Goal: Information Seeking & Learning: Compare options

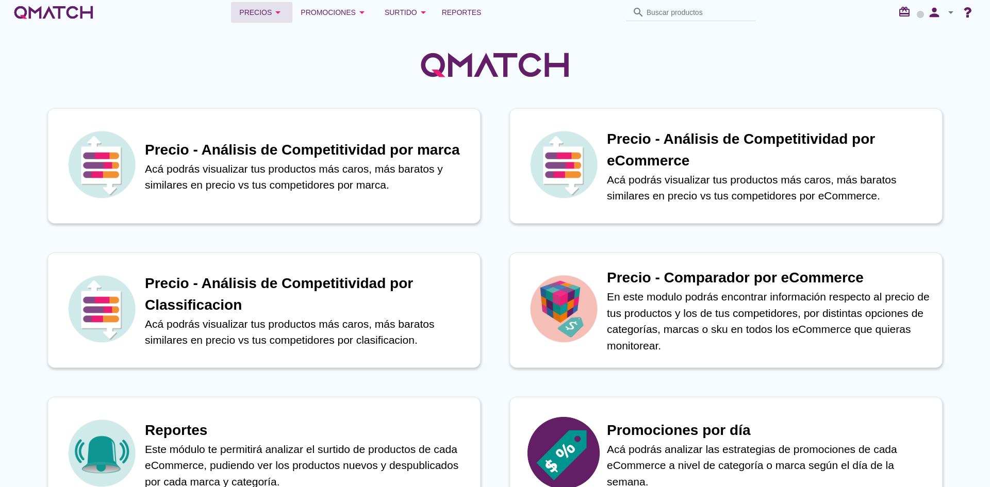
drag, startPoint x: 267, startPoint y: 10, endPoint x: 268, endPoint y: 16, distance: 6.8
click at [267, 10] on div "Precios arrow_drop_down" at bounding box center [261, 12] width 45 height 12
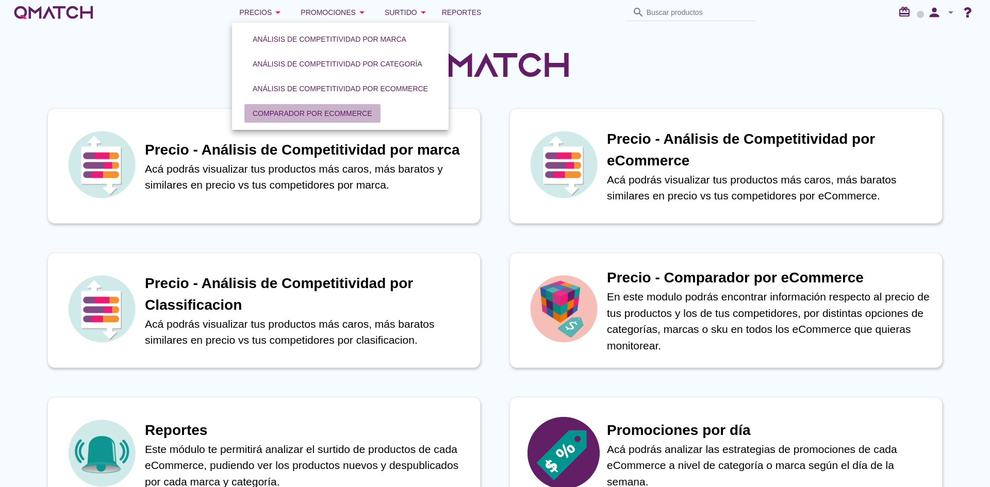
click at [300, 120] on button "Comparador por eCommerce" at bounding box center [312, 113] width 136 height 19
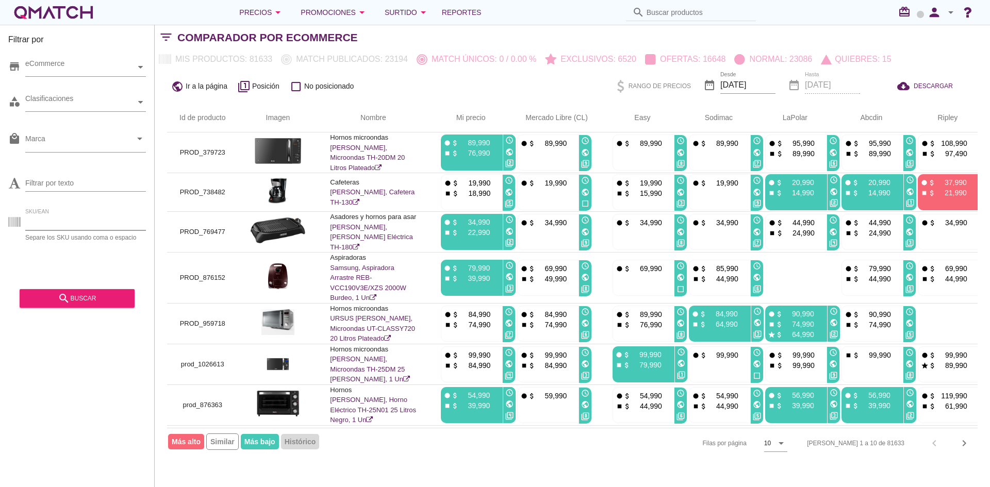
click at [79, 224] on input "SKU/EAN" at bounding box center [85, 222] width 121 height 16
paste input "00843655908601"
click at [70, 292] on button "search buscar" at bounding box center [77, 298] width 115 height 19
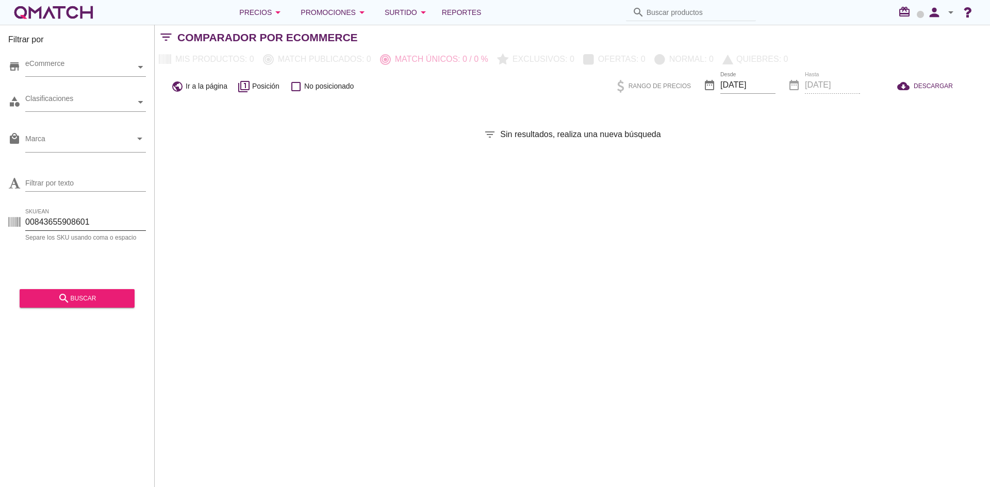
click at [47, 227] on input "00843655908601" at bounding box center [85, 222] width 121 height 16
click at [35, 225] on input "00843655908601" at bounding box center [85, 222] width 121 height 16
click at [56, 292] on button "search buscar" at bounding box center [77, 298] width 115 height 19
click at [72, 217] on input "843655908601" at bounding box center [85, 222] width 121 height 16
paste input "Secador Pelo Profesional"
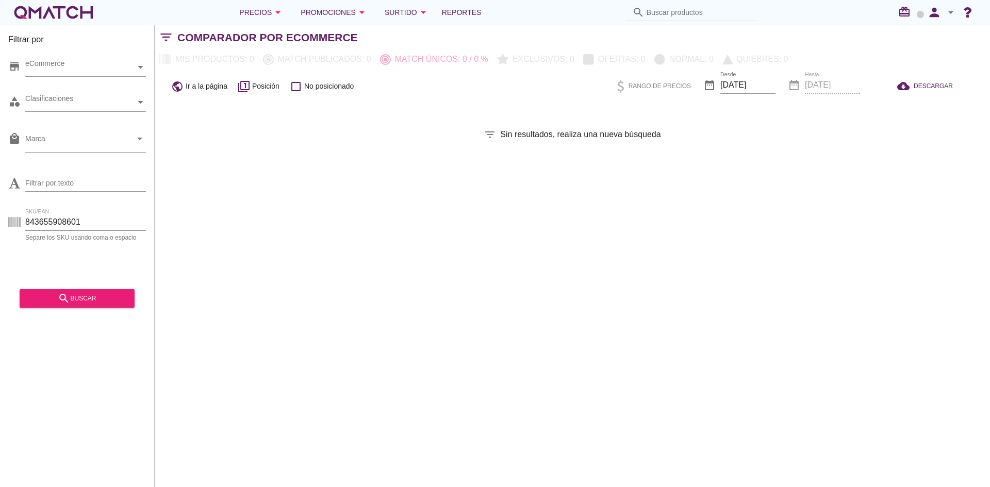
type input "Secador Pelo Profesional"
click at [99, 175] on input "Filtrar por texto" at bounding box center [85, 183] width 121 height 16
paste input "Secador Pelo Profesional"
click at [80, 292] on button "search buscar" at bounding box center [77, 298] width 115 height 19
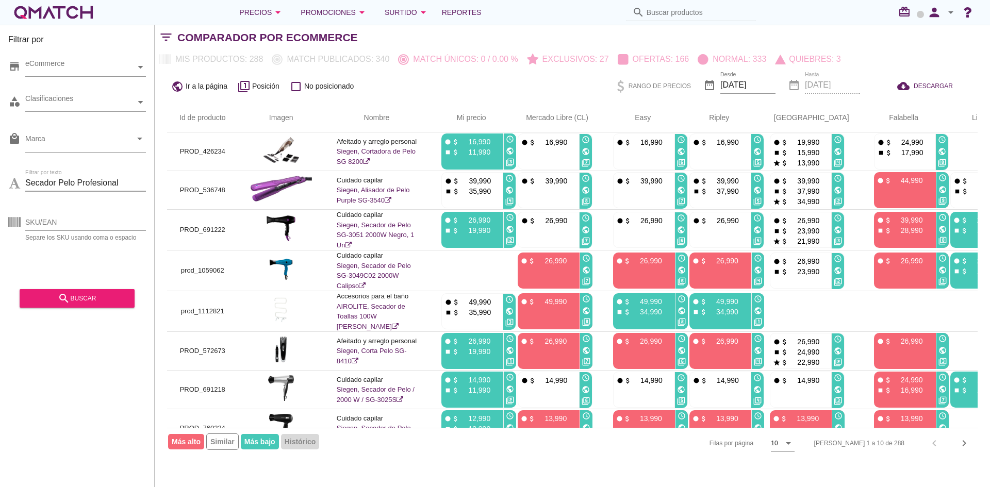
click at [91, 176] on input "Secador Pelo Profesional" at bounding box center [85, 183] width 121 height 16
paste input "7000w Hair Cosmeticaval Kanewood"
type input "Secador Pelo Profesional 7000w Hair Cosmeticaval Kanewood"
click at [101, 307] on button "search buscar" at bounding box center [77, 298] width 115 height 19
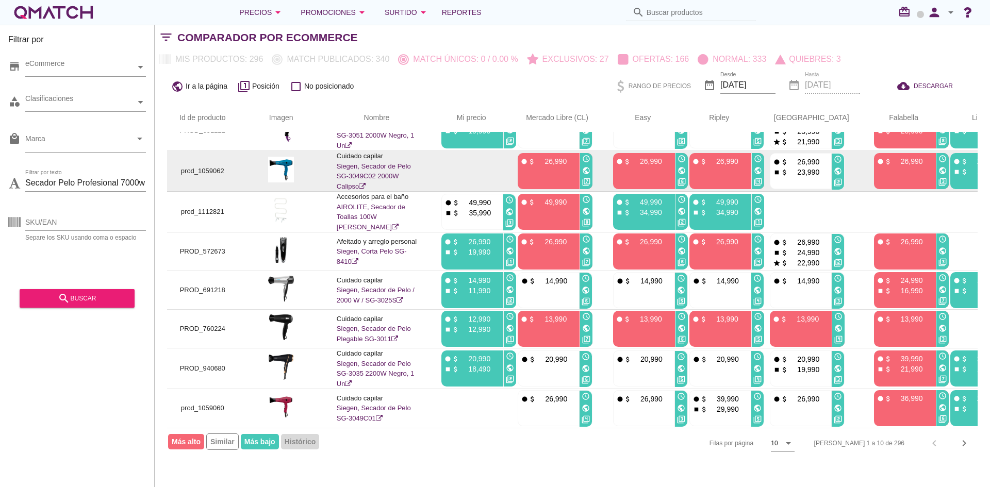
scroll to position [105, 0]
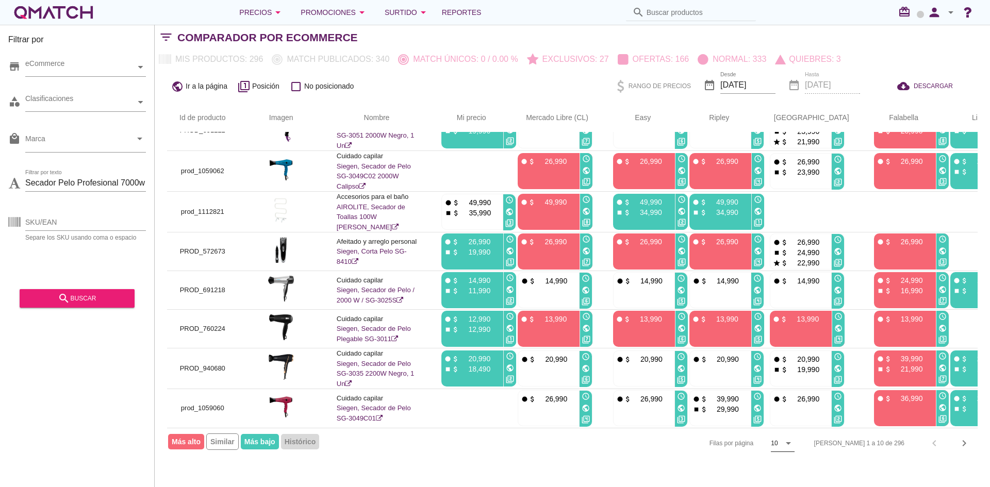
click at [794, 447] on icon "arrow_drop_down" at bounding box center [788, 443] width 12 height 12
click at [815, 462] on div "50" at bounding box center [820, 464] width 22 height 12
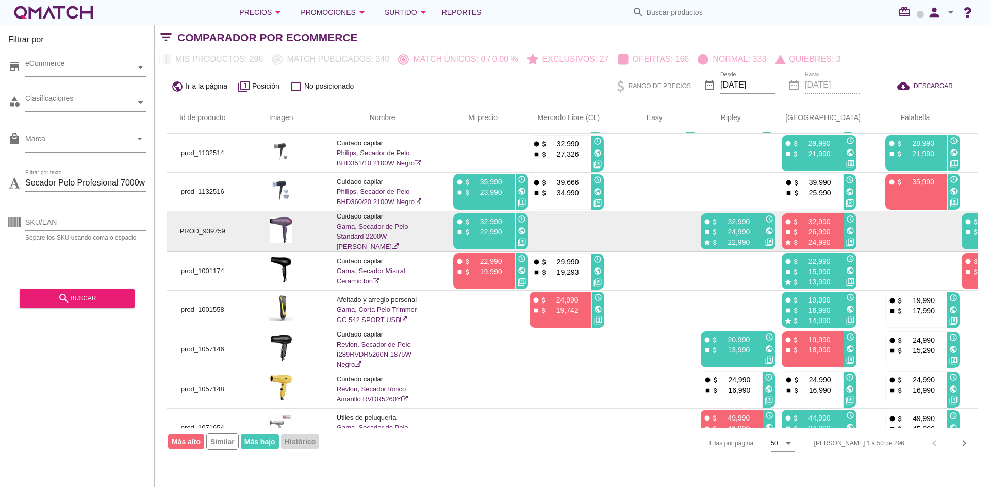
scroll to position [1655, 0]
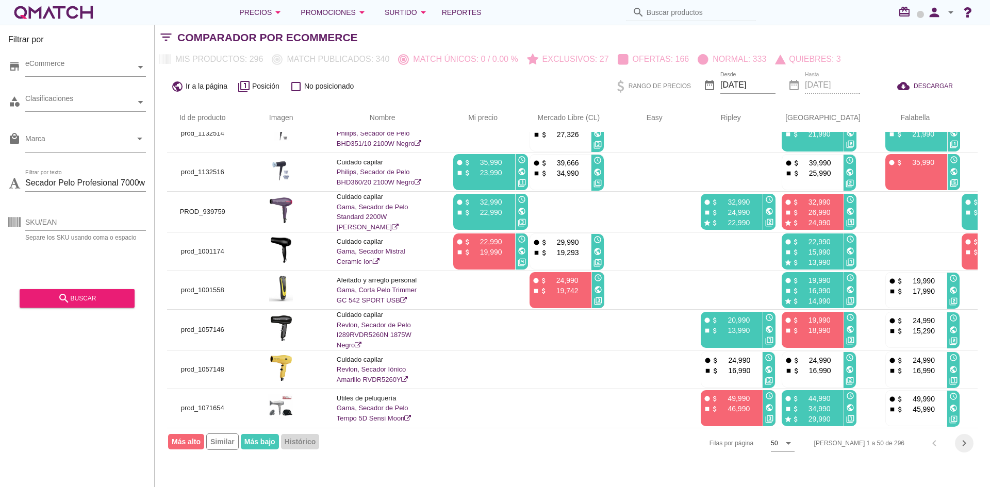
click at [968, 441] on icon "chevron_right" at bounding box center [964, 443] width 12 height 12
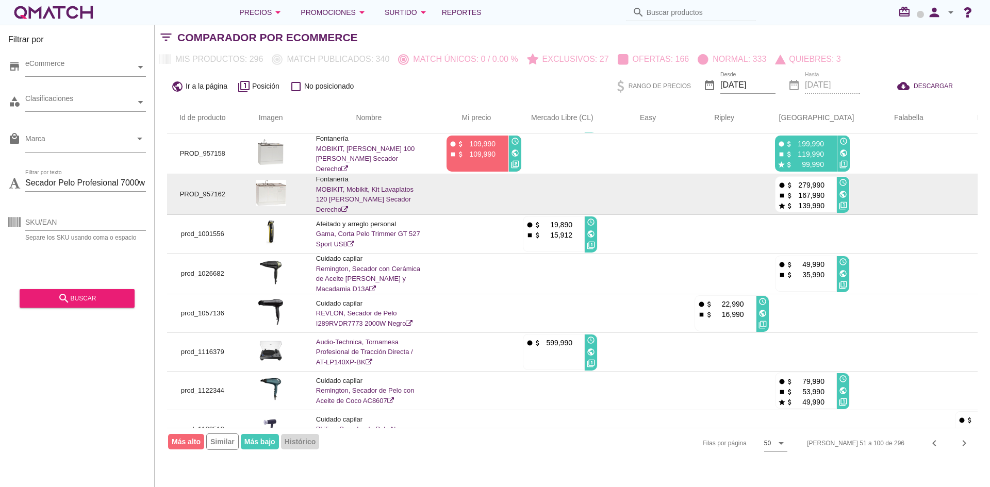
scroll to position [1237, 0]
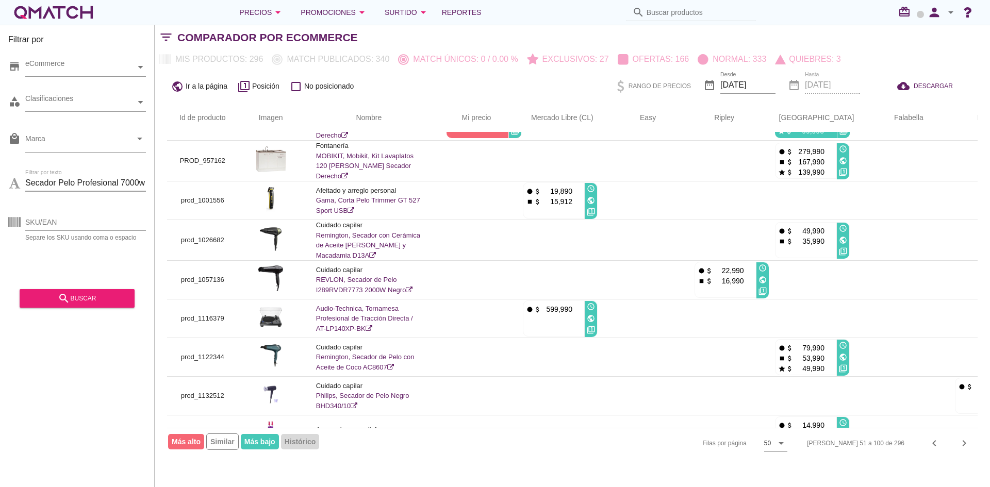
click at [89, 183] on input "Secador Pelo Profesional 7000w Hair Cosmeticaval Kanewood" at bounding box center [85, 183] width 121 height 16
click at [77, 220] on input "SKU/EAN" at bounding box center [85, 222] width 121 height 16
paste input "3b00bc6328c1aad7f5d8466a540042d5"
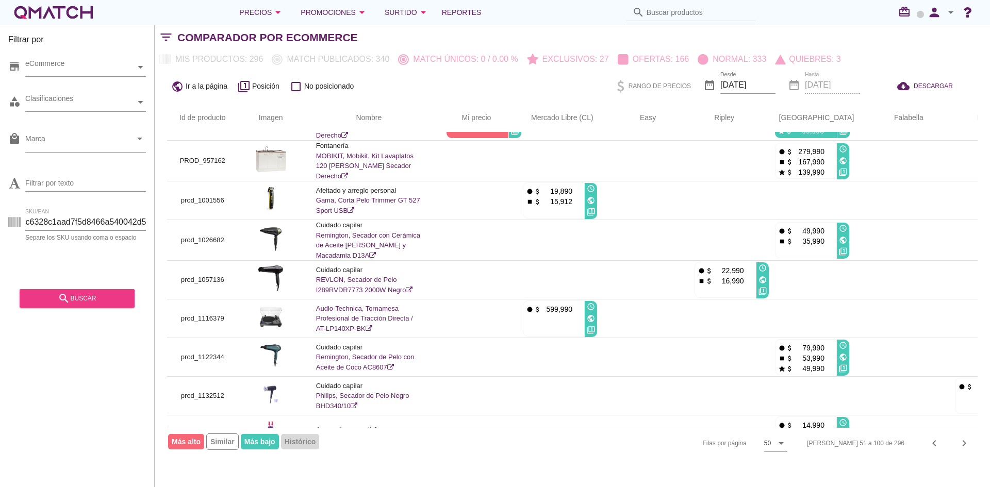
scroll to position [0, 0]
click at [76, 293] on div "search buscar" at bounding box center [77, 298] width 98 height 12
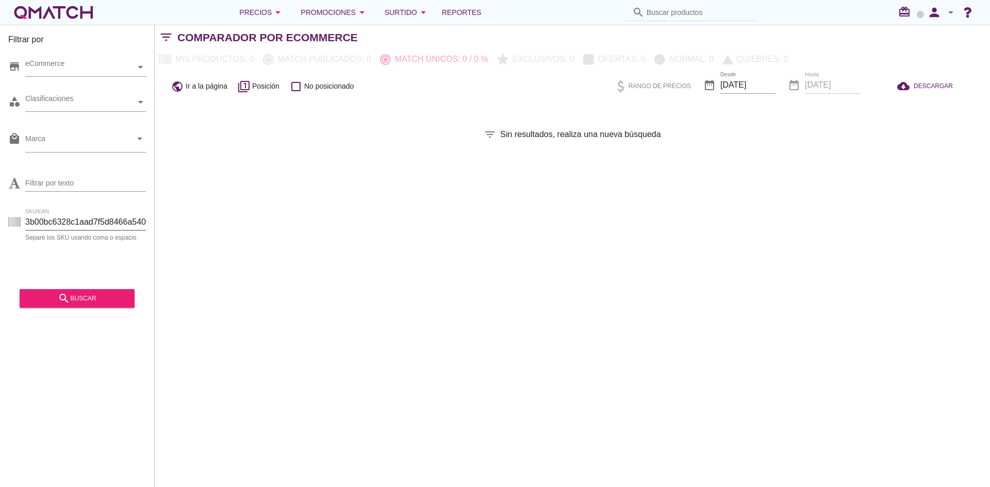
click at [71, 217] on input "3b00bc6328c1aad7f5d8466a540042d5" at bounding box center [85, 222] width 121 height 16
paste input "e6e9f7de-0ed4-439e-9230-1679ce75cc2e"
type input "e6e9f7de-0ed4-439e-9230-1679ce75cc2e"
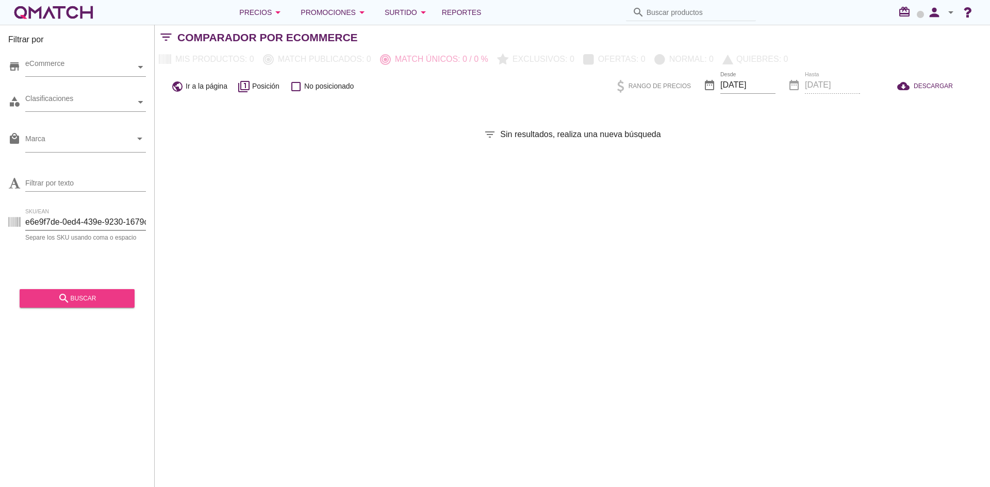
click at [80, 297] on div "search buscar" at bounding box center [77, 298] width 98 height 12
